Goal: Task Accomplishment & Management: Manage account settings

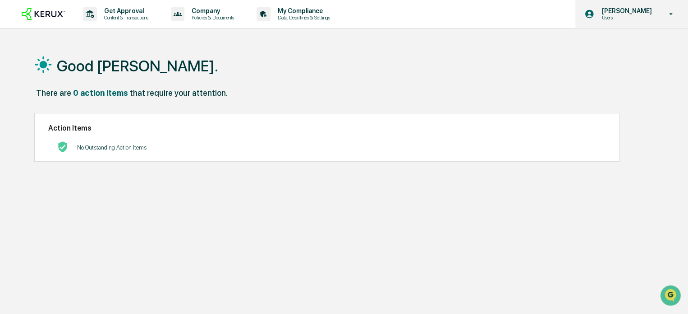
click at [674, 9] on div "[PERSON_NAME] Users" at bounding box center [632, 14] width 113 height 28
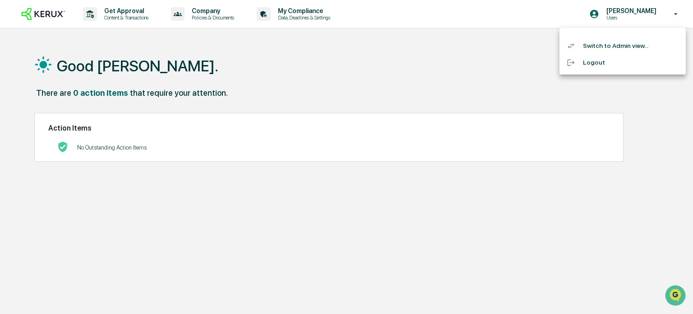
click at [298, 19] on div at bounding box center [346, 157] width 693 height 314
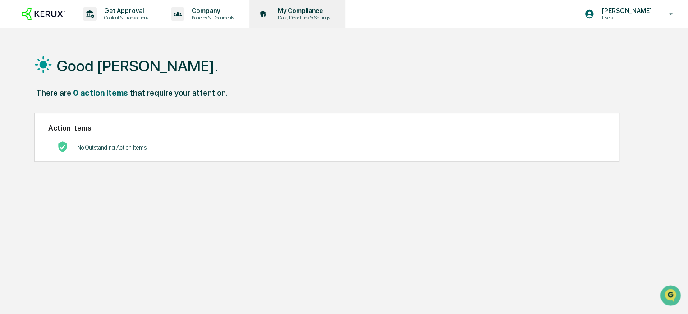
click at [304, 16] on p "Data, Deadlines & Settings" at bounding box center [303, 17] width 64 height 6
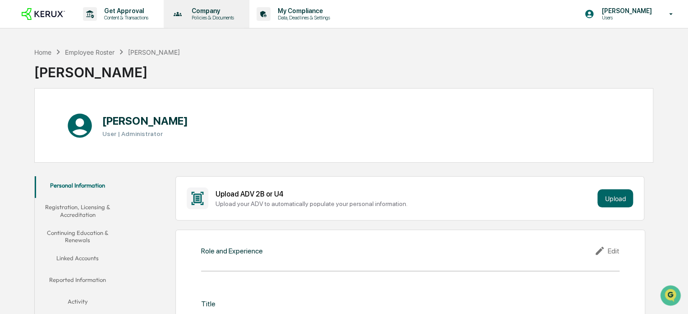
click at [184, 14] on icon at bounding box center [178, 14] width 14 height 14
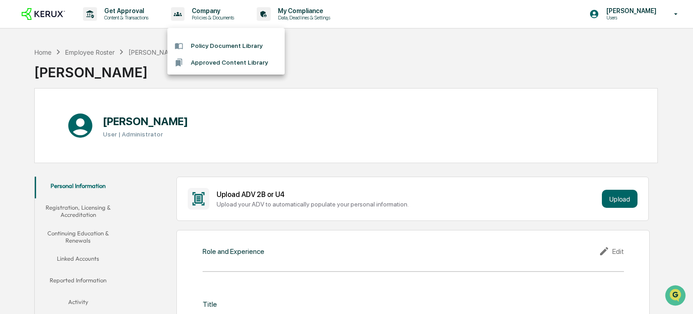
click at [144, 16] on div at bounding box center [346, 157] width 693 height 314
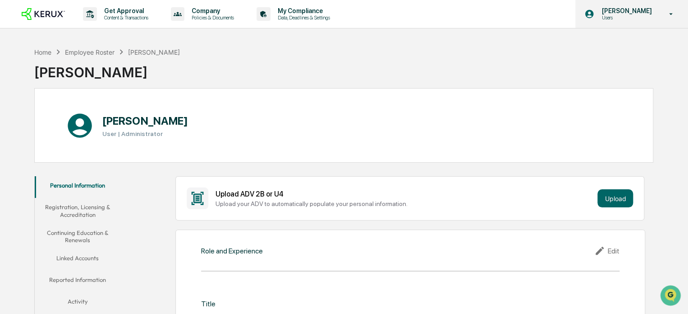
click at [648, 15] on p "Users" at bounding box center [626, 17] width 62 height 6
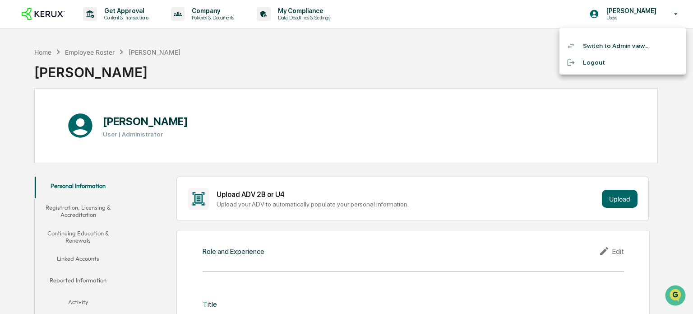
click at [507, 64] on div at bounding box center [346, 157] width 693 height 314
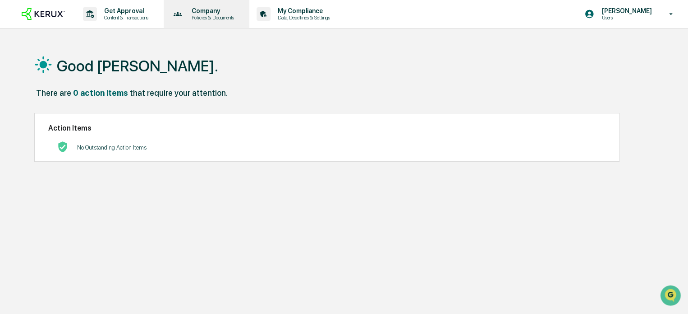
click at [200, 17] on p "Policies & Documents" at bounding box center [212, 17] width 54 height 6
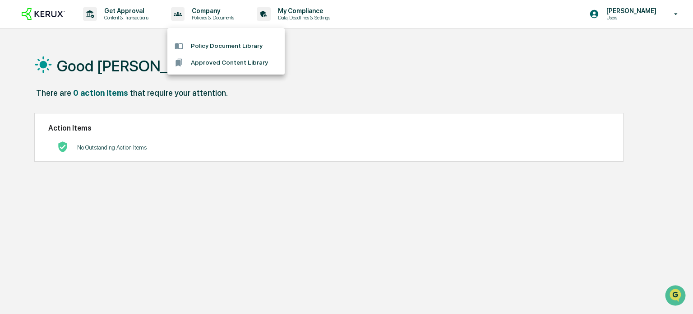
click at [303, 15] on div at bounding box center [346, 157] width 693 height 314
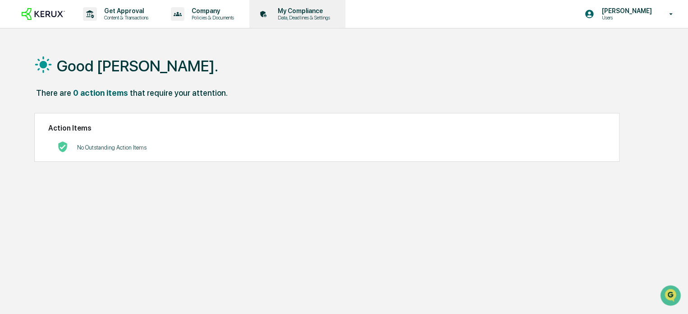
click at [300, 15] on p "Data, Deadlines & Settings" at bounding box center [303, 17] width 64 height 6
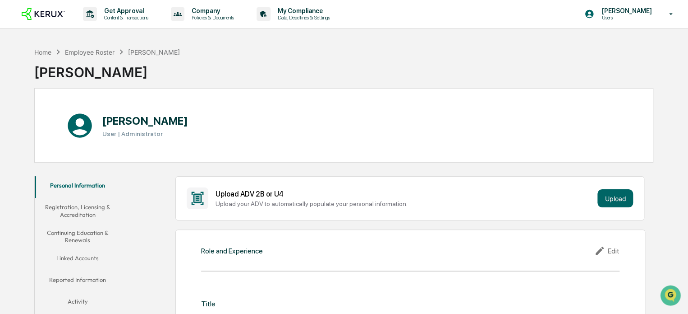
click at [81, 213] on button "Registration, Licensing & Accreditation" at bounding box center [78, 211] width 86 height 26
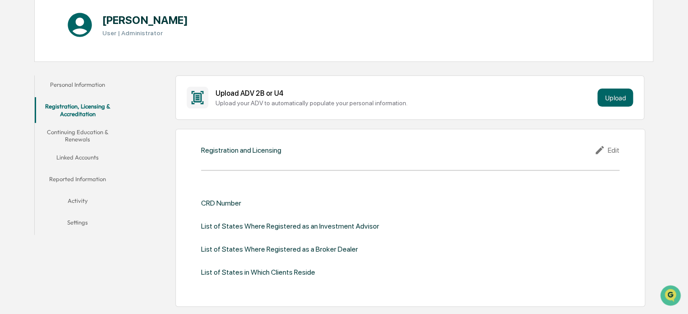
scroll to position [101, 0]
click at [76, 135] on button "Continuing Education & Renewals" at bounding box center [78, 135] width 86 height 26
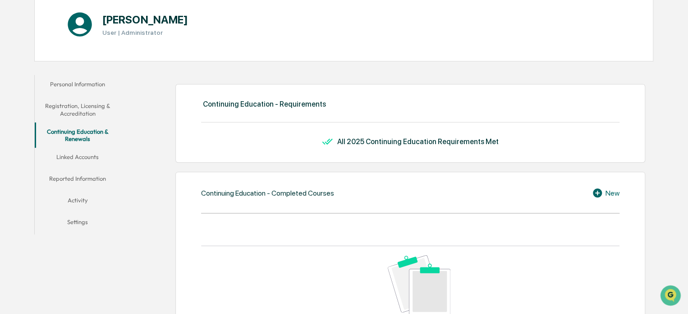
click at [82, 157] on button "Linked Accounts" at bounding box center [78, 159] width 86 height 22
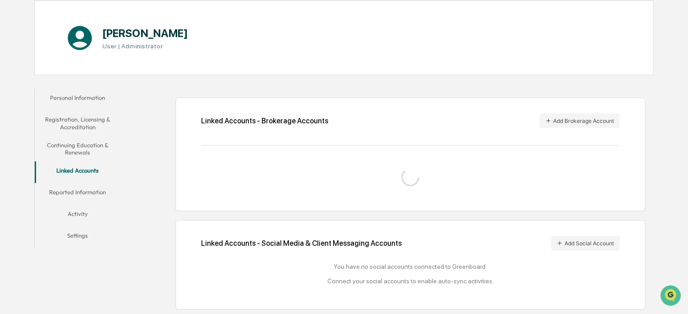
scroll to position [101, 0]
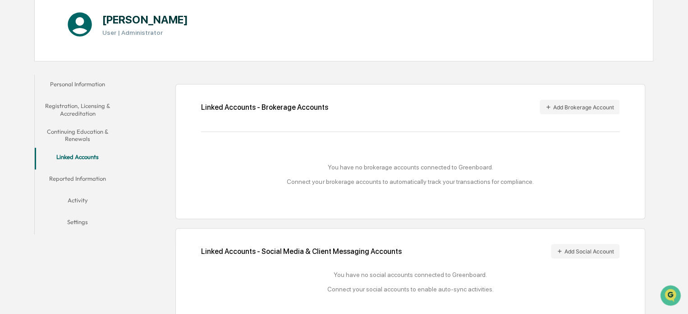
click at [75, 194] on button "Activity" at bounding box center [78, 202] width 86 height 22
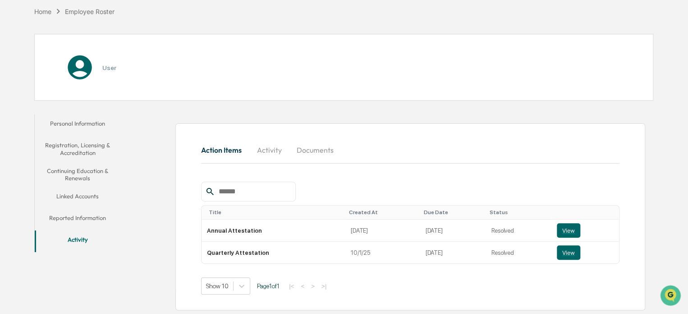
scroll to position [62, 0]
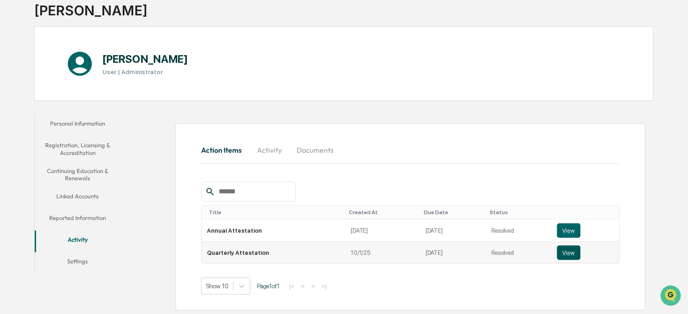
click at [561, 253] on button "View" at bounding box center [568, 252] width 23 height 14
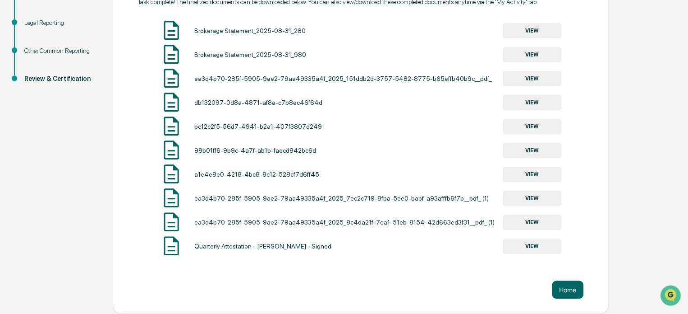
click at [534, 245] on button "VIEW" at bounding box center [532, 245] width 59 height 15
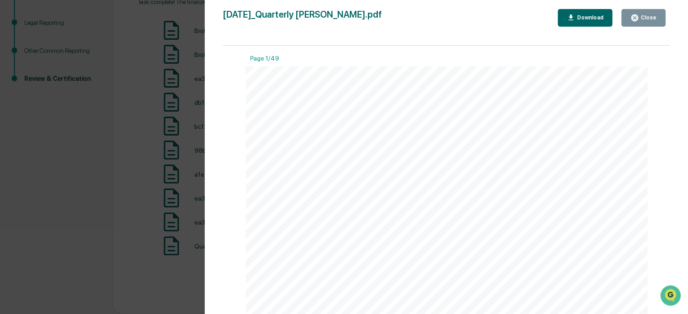
click at [583, 16] on div "Download" at bounding box center [589, 17] width 28 height 6
